Goal: Navigation & Orientation: Find specific page/section

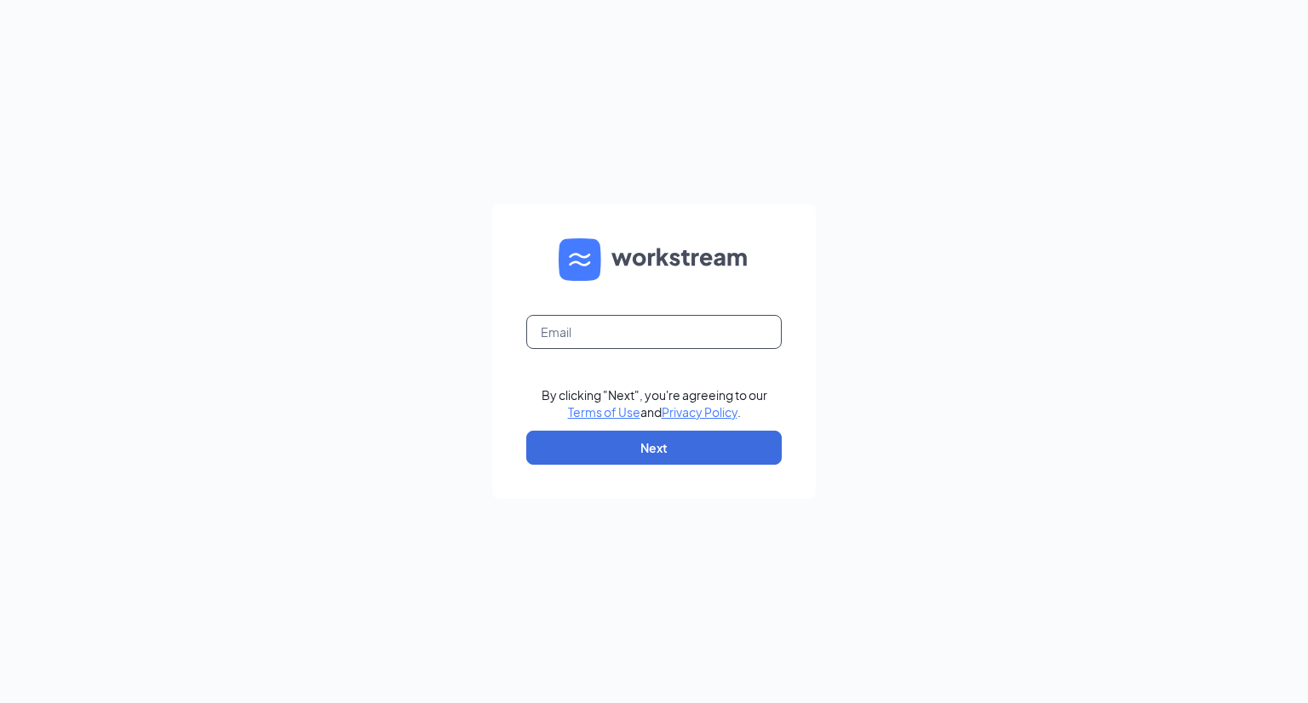
click at [595, 324] on input "text" at bounding box center [653, 332] width 255 height 34
type input "[PERSON_NAME][EMAIL_ADDRESS][DOMAIN_NAME]"
click at [641, 455] on button "Next" at bounding box center [653, 448] width 255 height 34
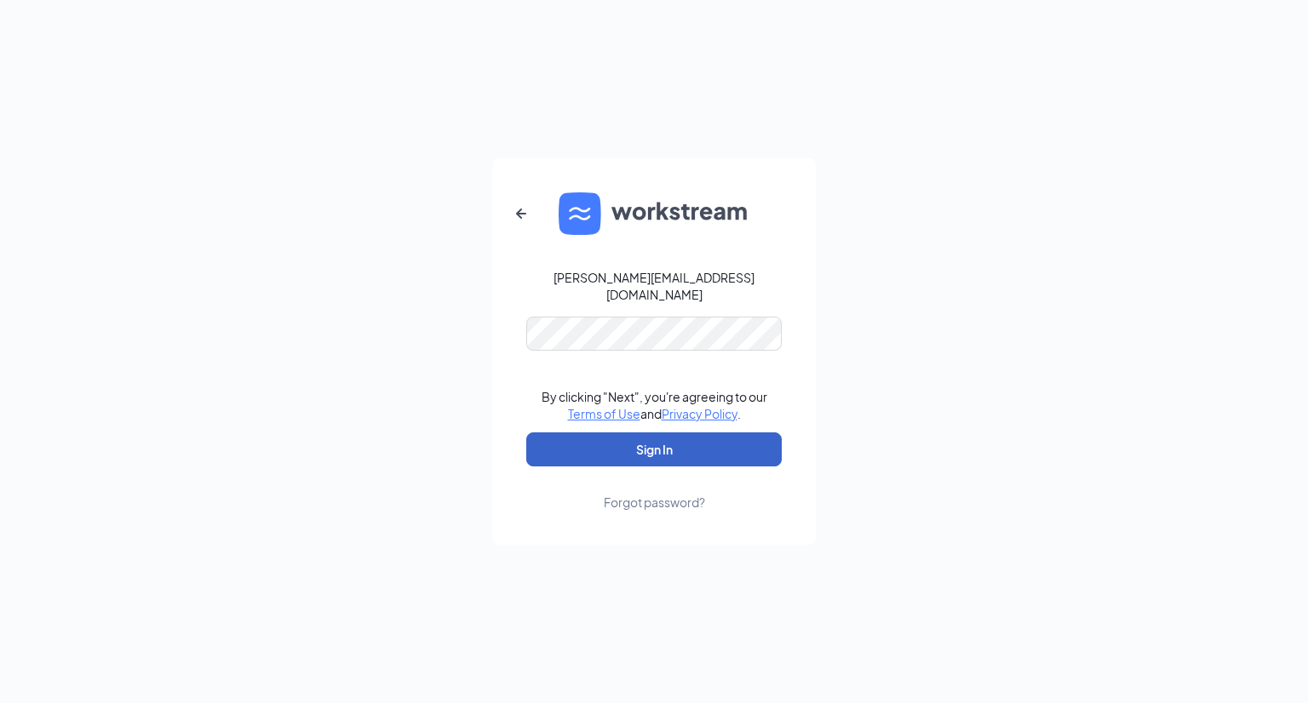
click at [681, 453] on button "Sign In" at bounding box center [653, 449] width 255 height 34
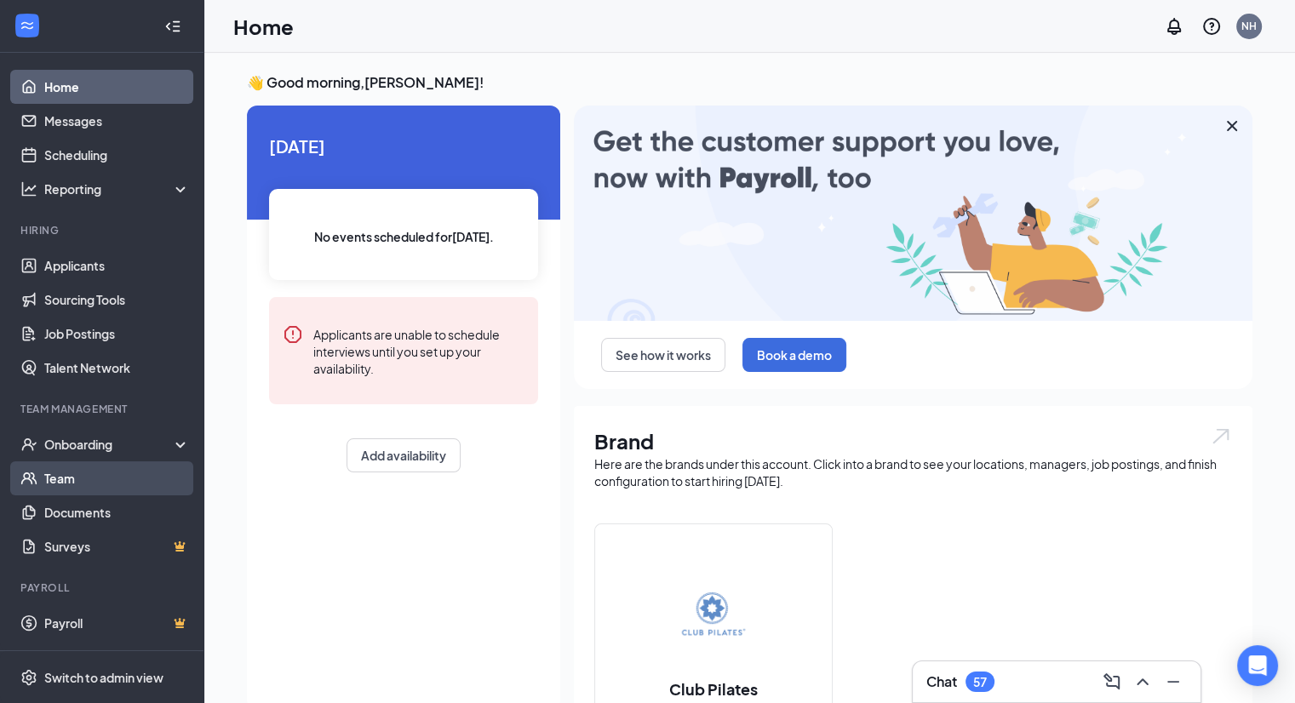
click at [99, 471] on link "Team" at bounding box center [117, 478] width 146 height 34
